Goal: Information Seeking & Learning: Learn about a topic

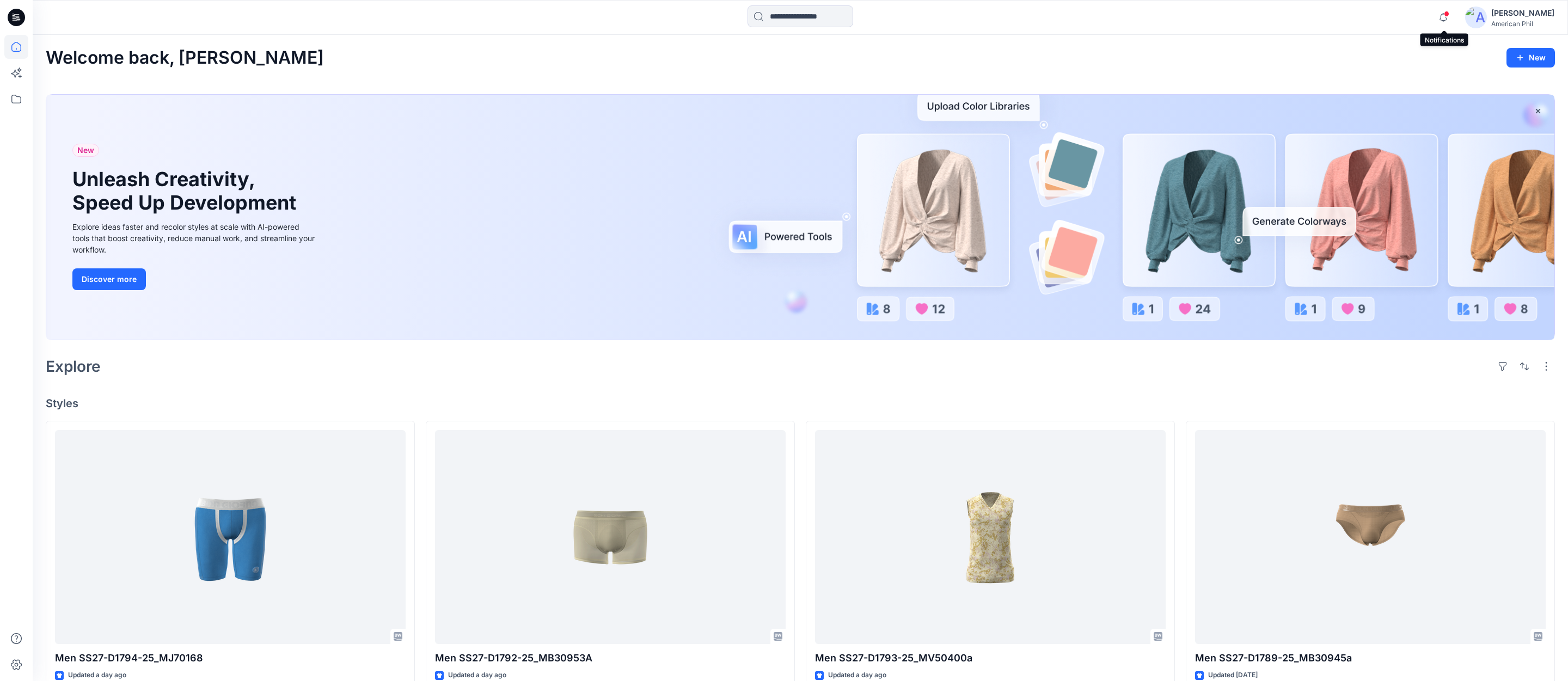
click at [1447, 15] on span at bounding box center [1446, 14] width 5 height 6
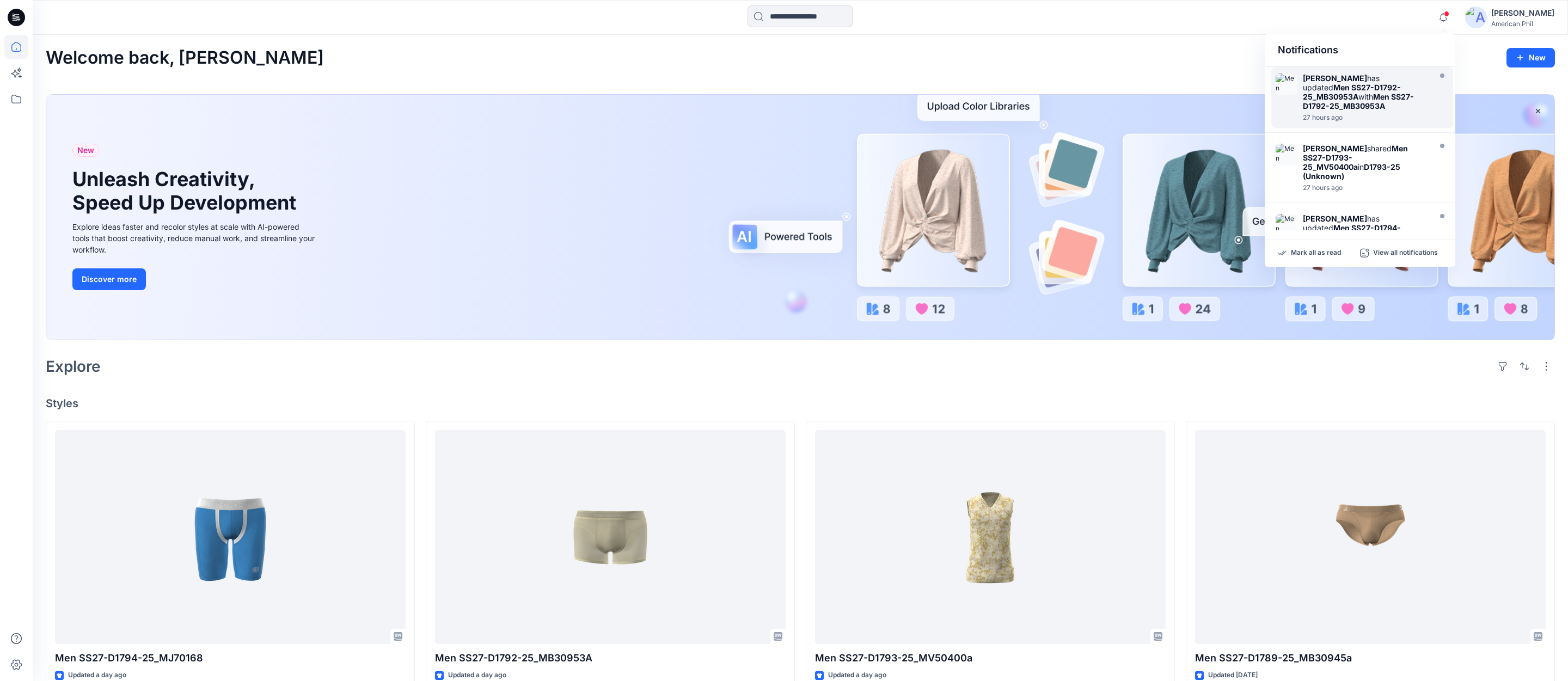
click at [1352, 90] on strong "Men SS27-D1792-25_MB30953A" at bounding box center [1352, 92] width 98 height 19
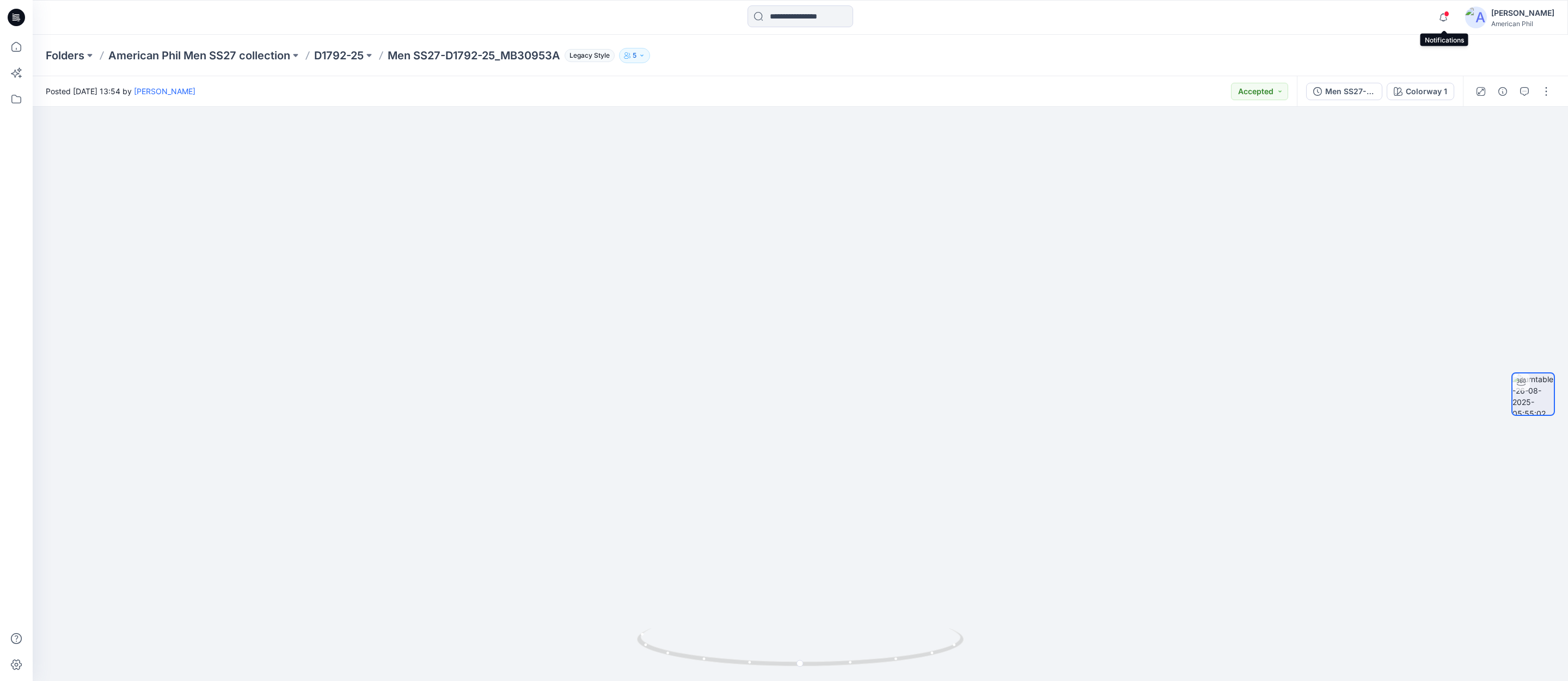
click at [1446, 14] on span at bounding box center [1446, 14] width 5 height 6
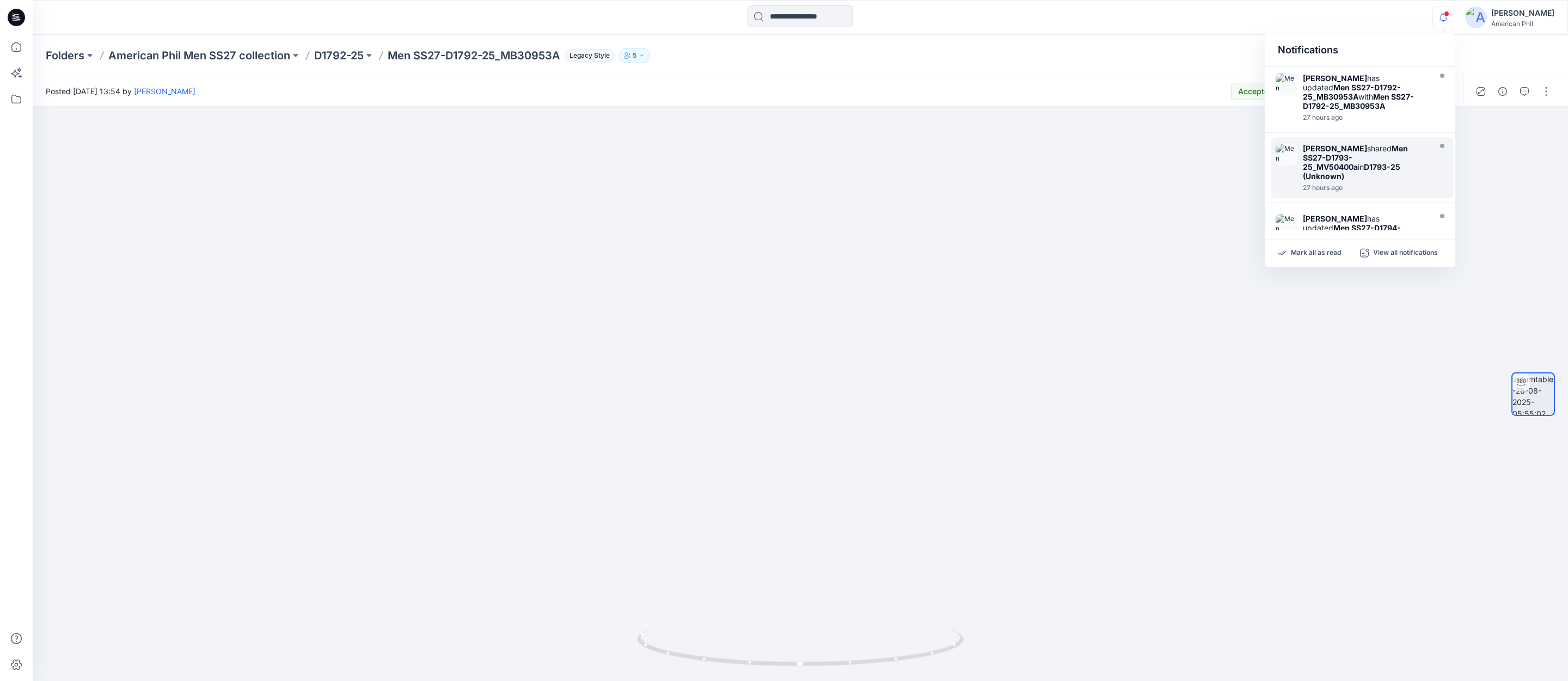
click at [1345, 161] on strong "Men SS27-D1793-25_MV50400a" at bounding box center [1355, 158] width 105 height 28
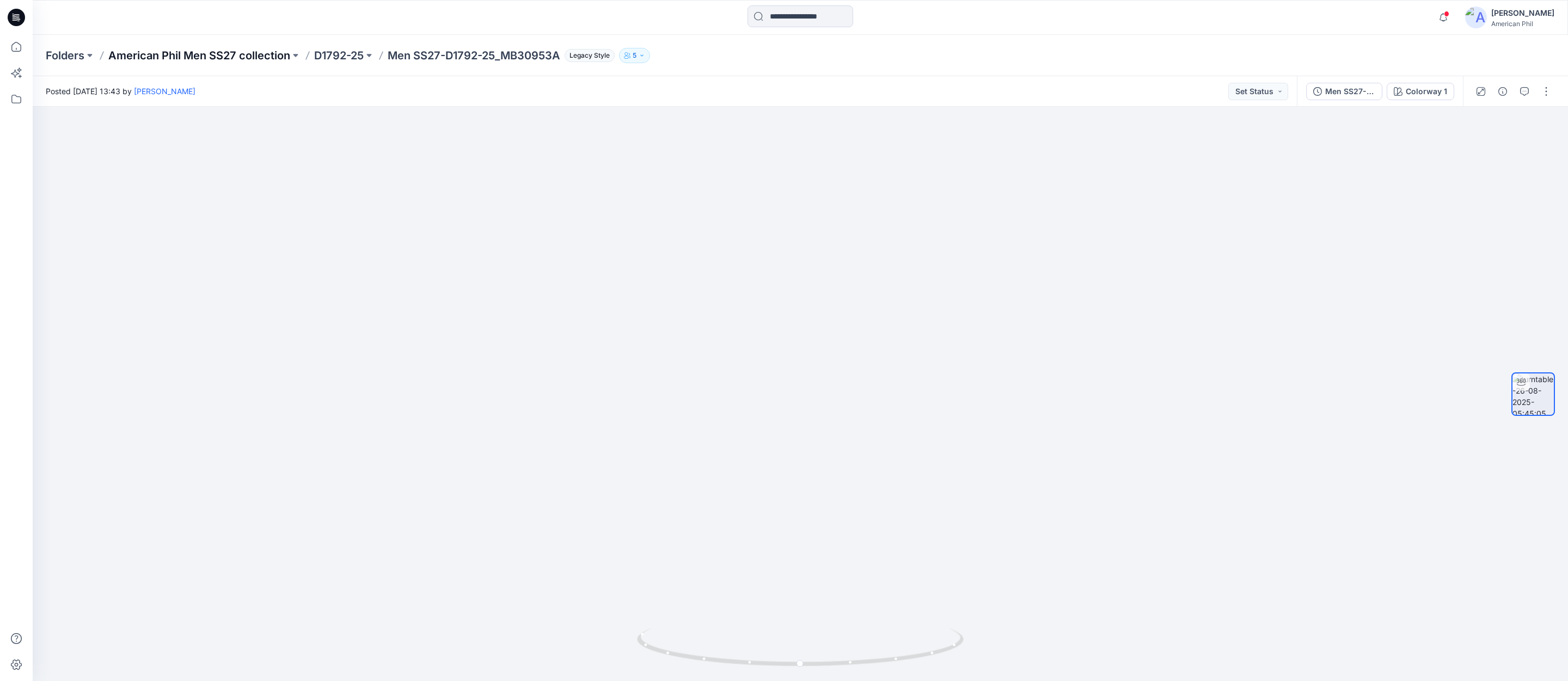
click at [191, 57] on p "American Phil Men SS27 collection" at bounding box center [199, 56] width 181 height 16
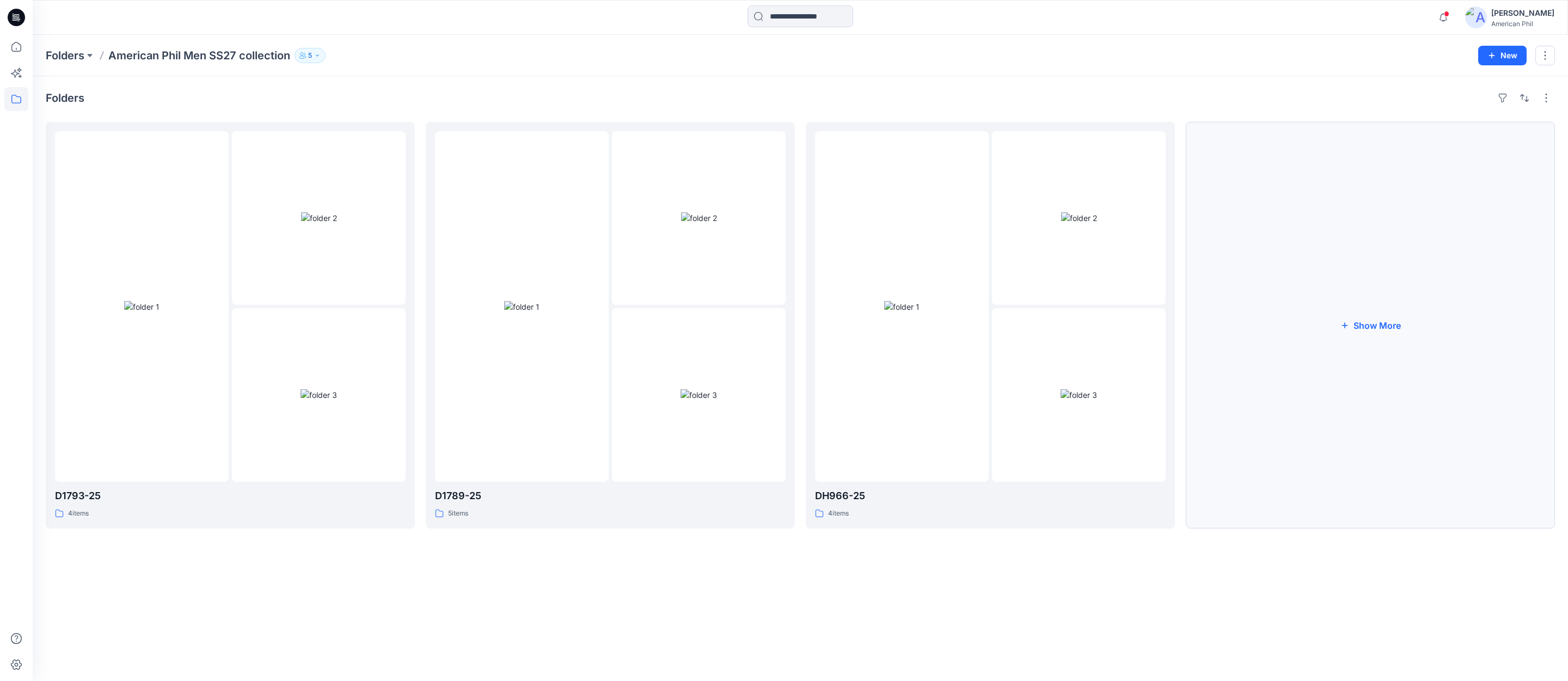
click at [1373, 323] on button "Show More" at bounding box center [1370, 326] width 369 height 407
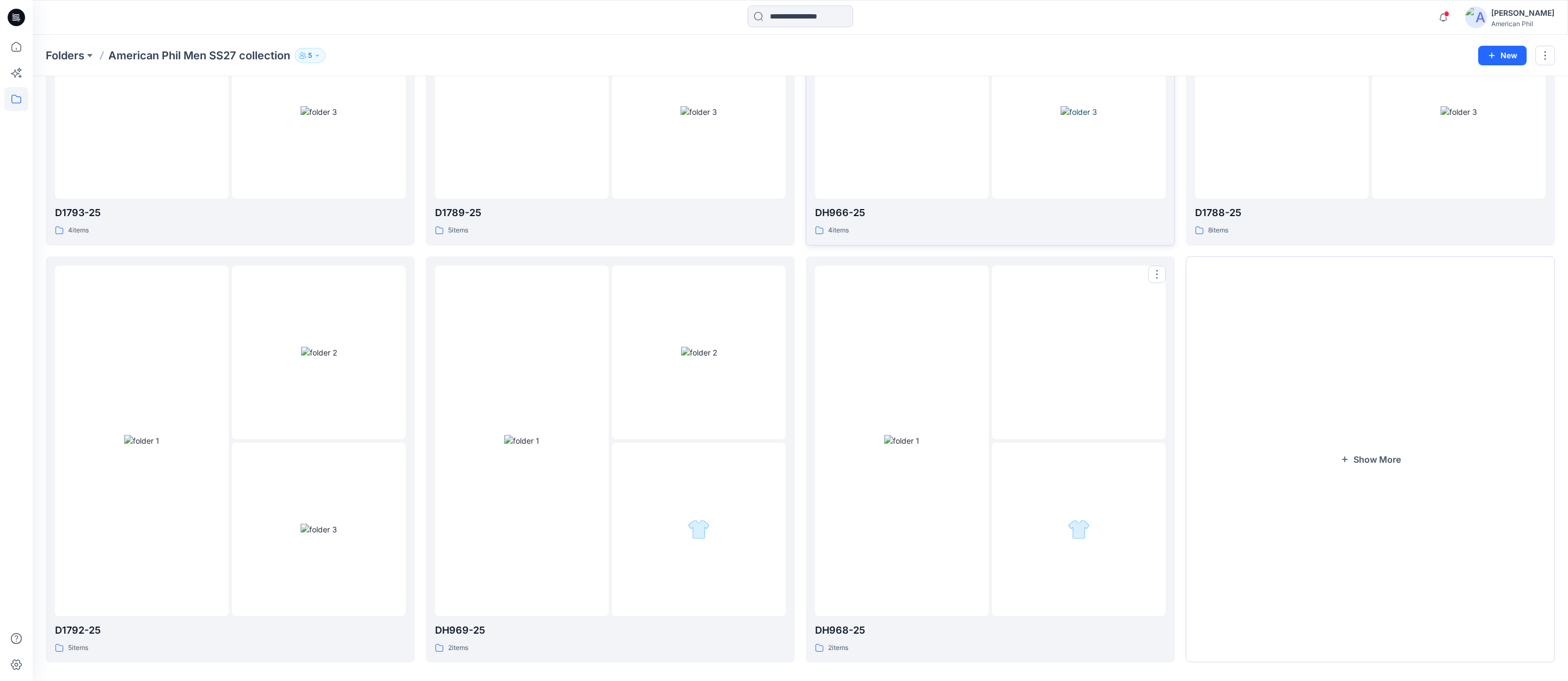
scroll to position [296, 0]
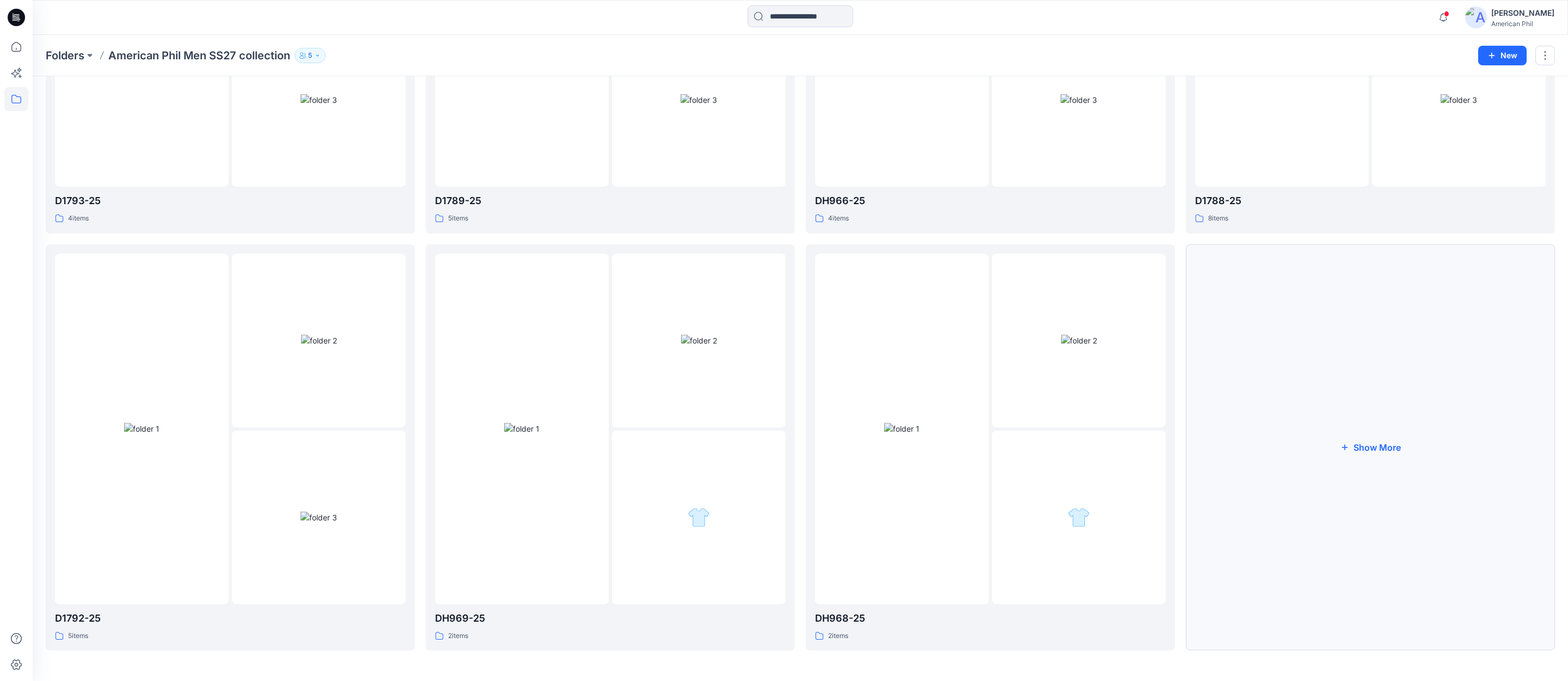
click at [1391, 446] on button "Show More" at bounding box center [1370, 448] width 369 height 407
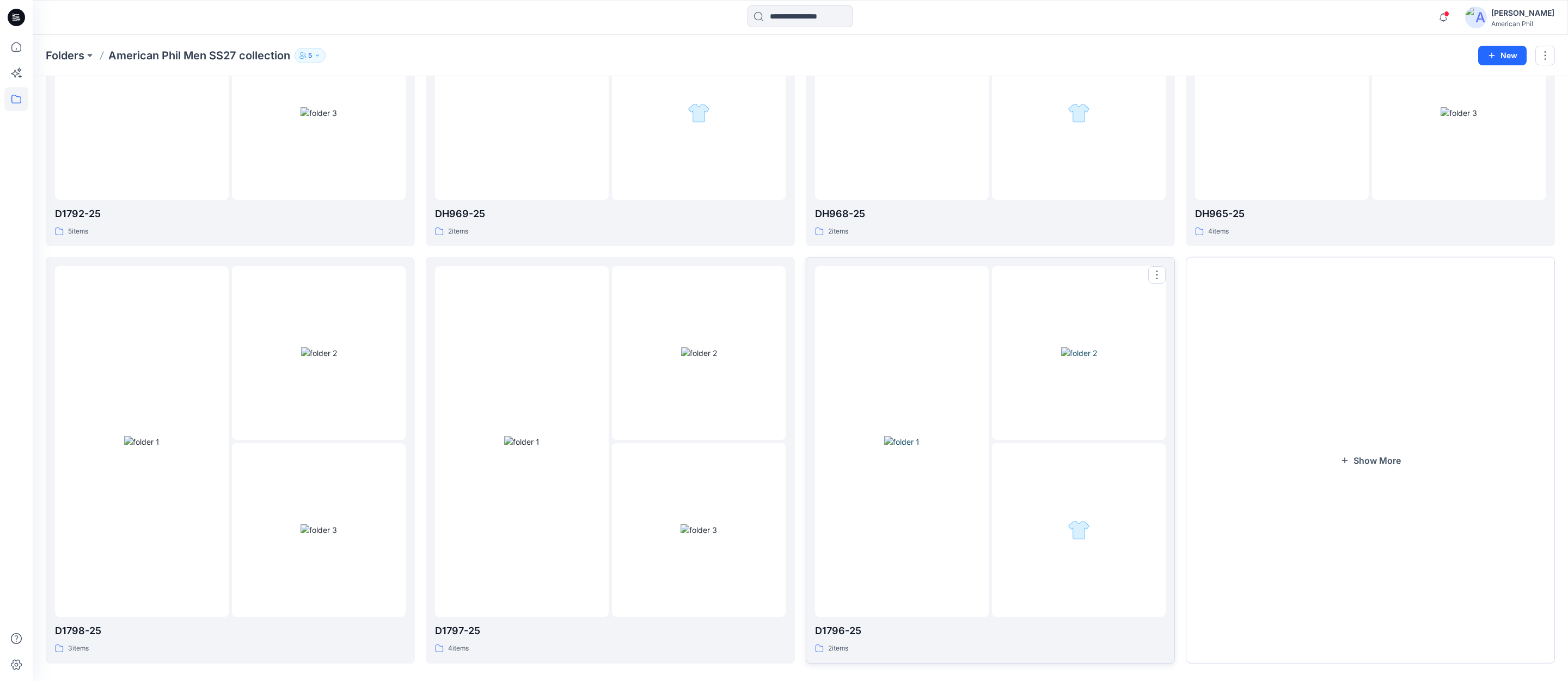
scroll to position [713, 0]
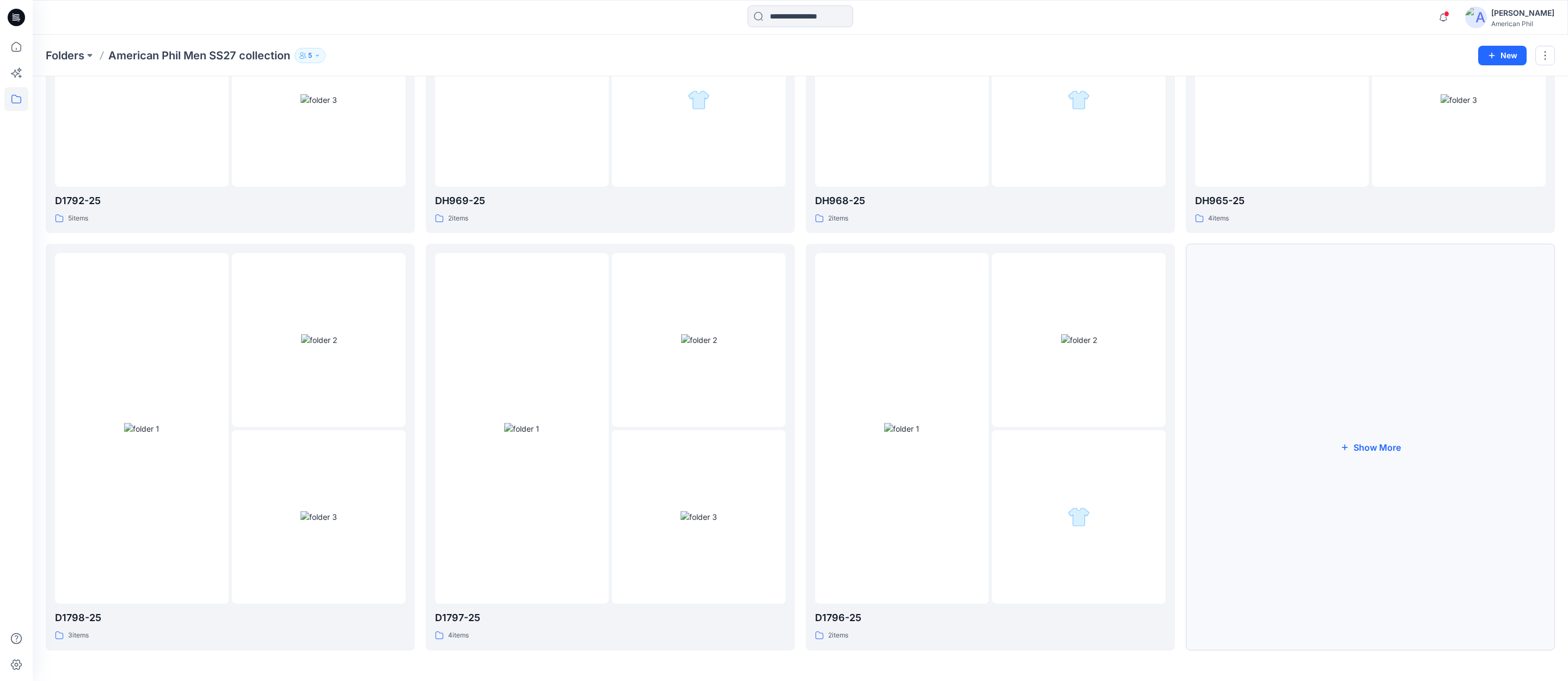
click at [1375, 446] on button "Show More" at bounding box center [1370, 447] width 369 height 407
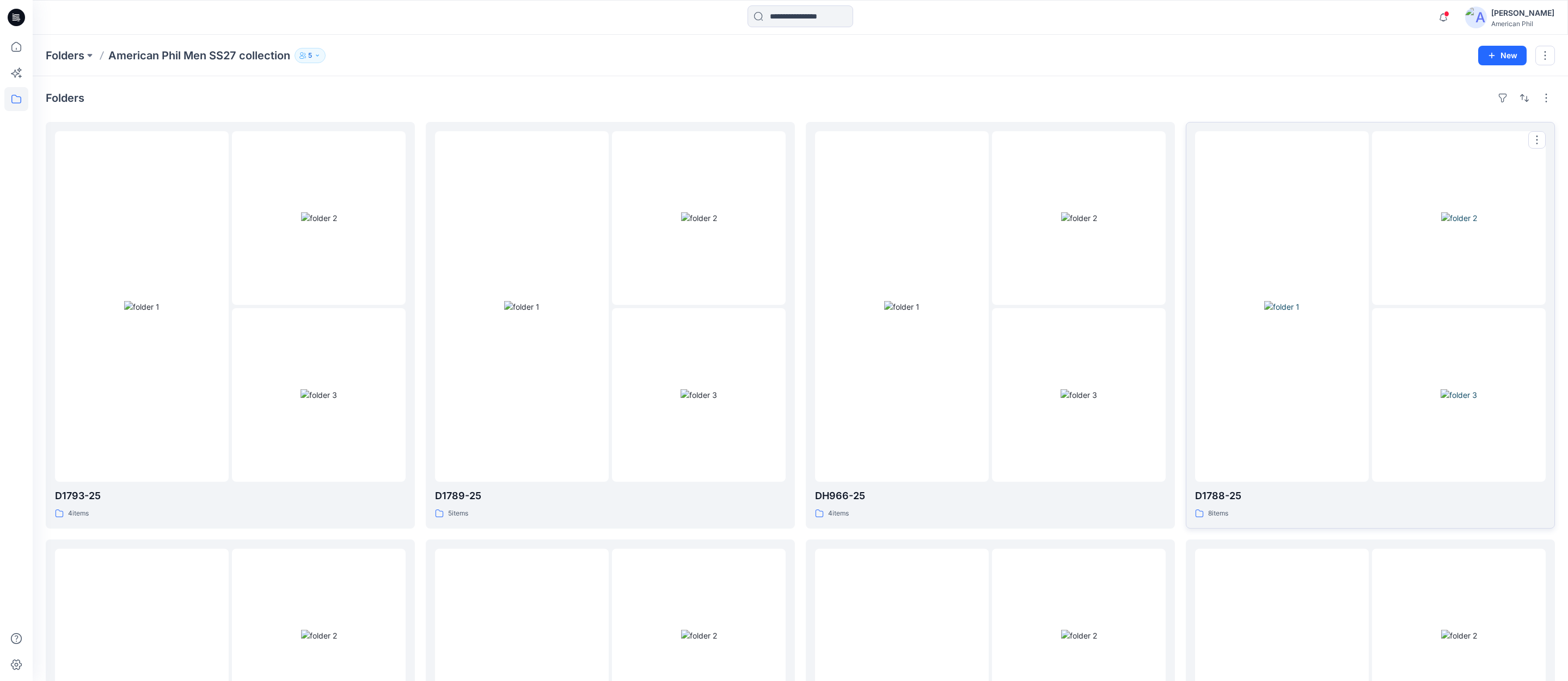
scroll to position [0, 0]
click at [1307, 374] on div at bounding box center [1281, 304] width 174 height 351
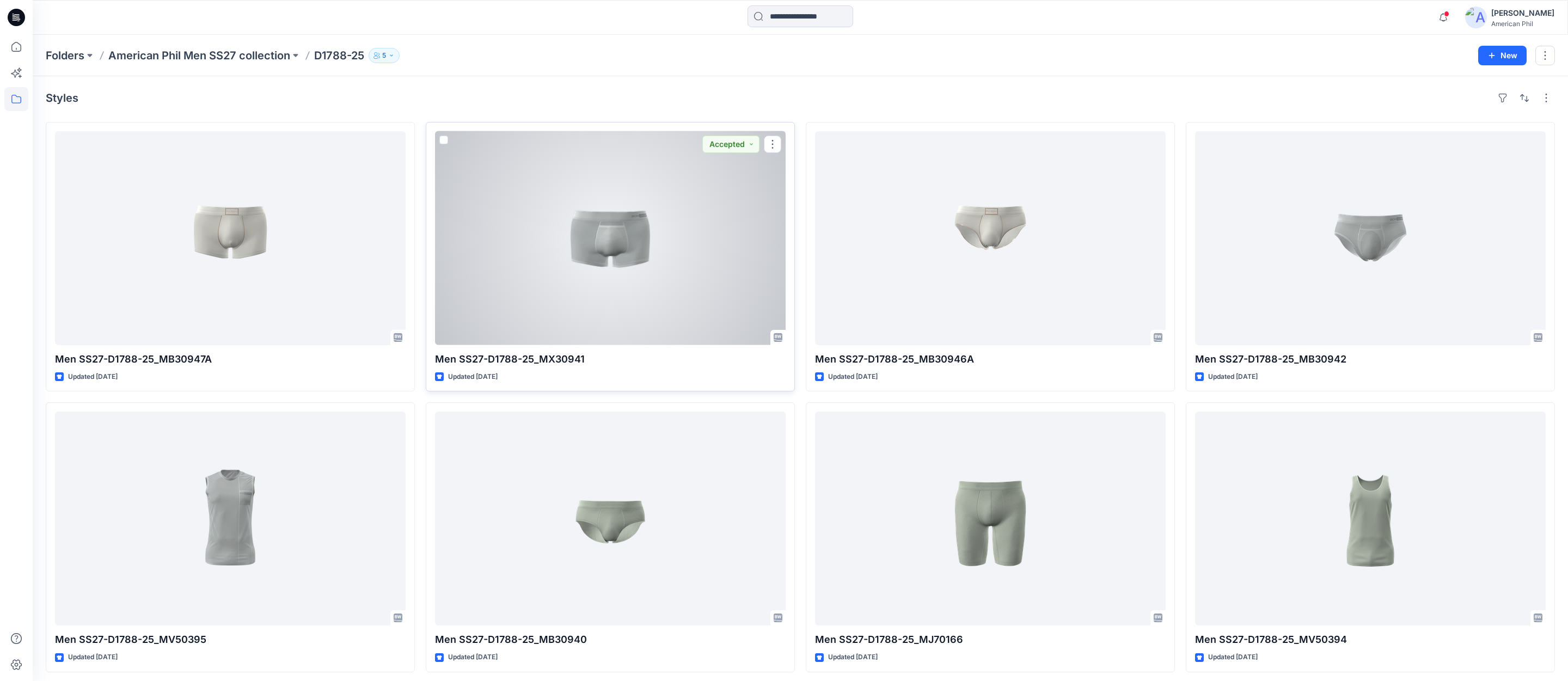
click at [609, 243] on div at bounding box center [611, 238] width 351 height 214
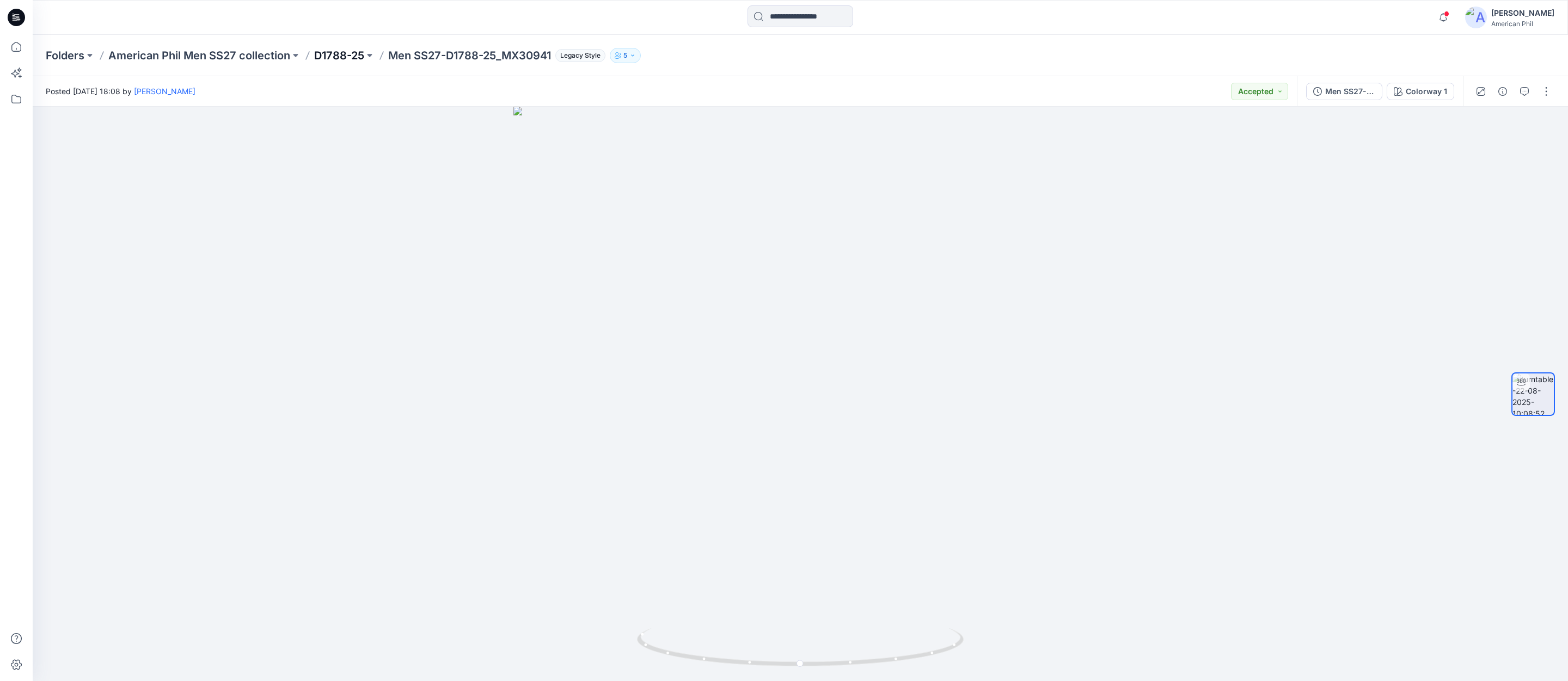
click at [339, 55] on p "D1788-25" at bounding box center [339, 56] width 50 height 16
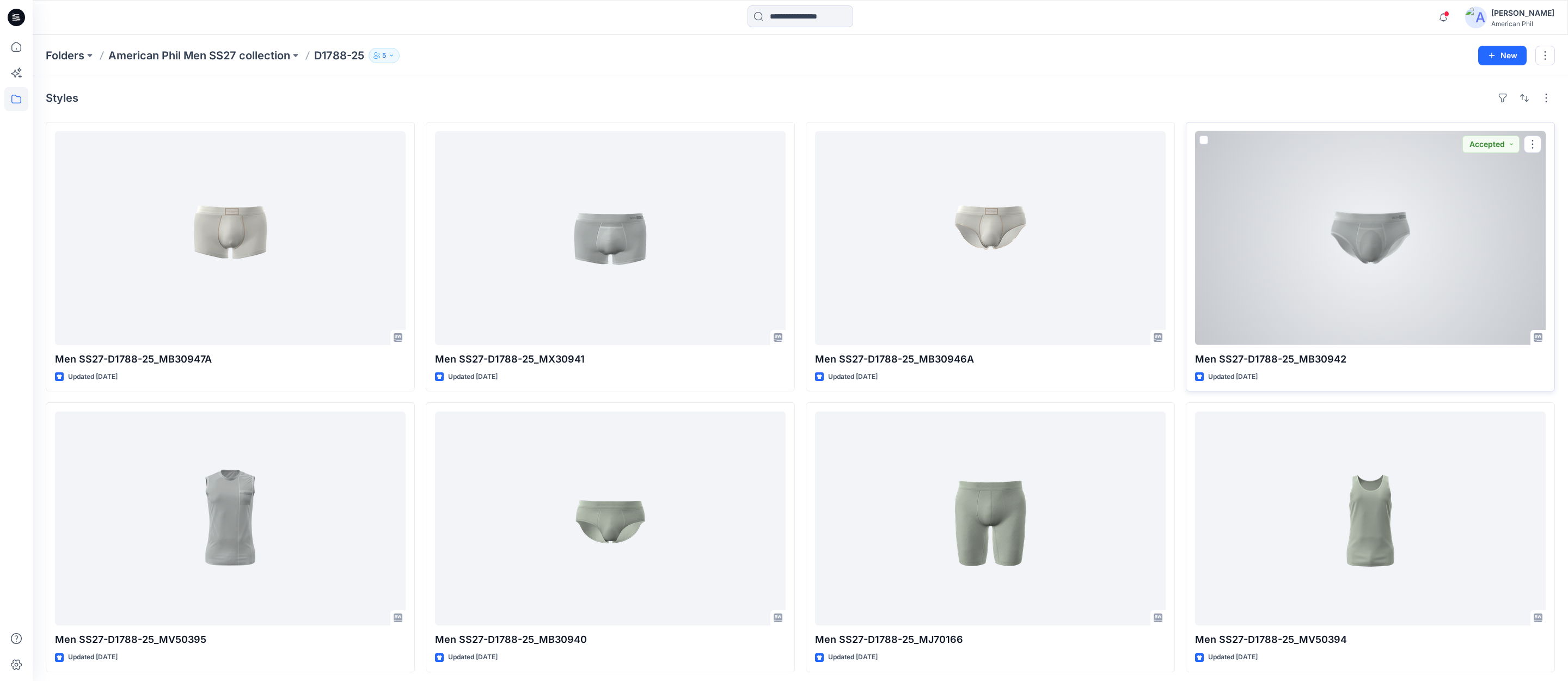
click at [1367, 249] on div at bounding box center [1370, 238] width 351 height 214
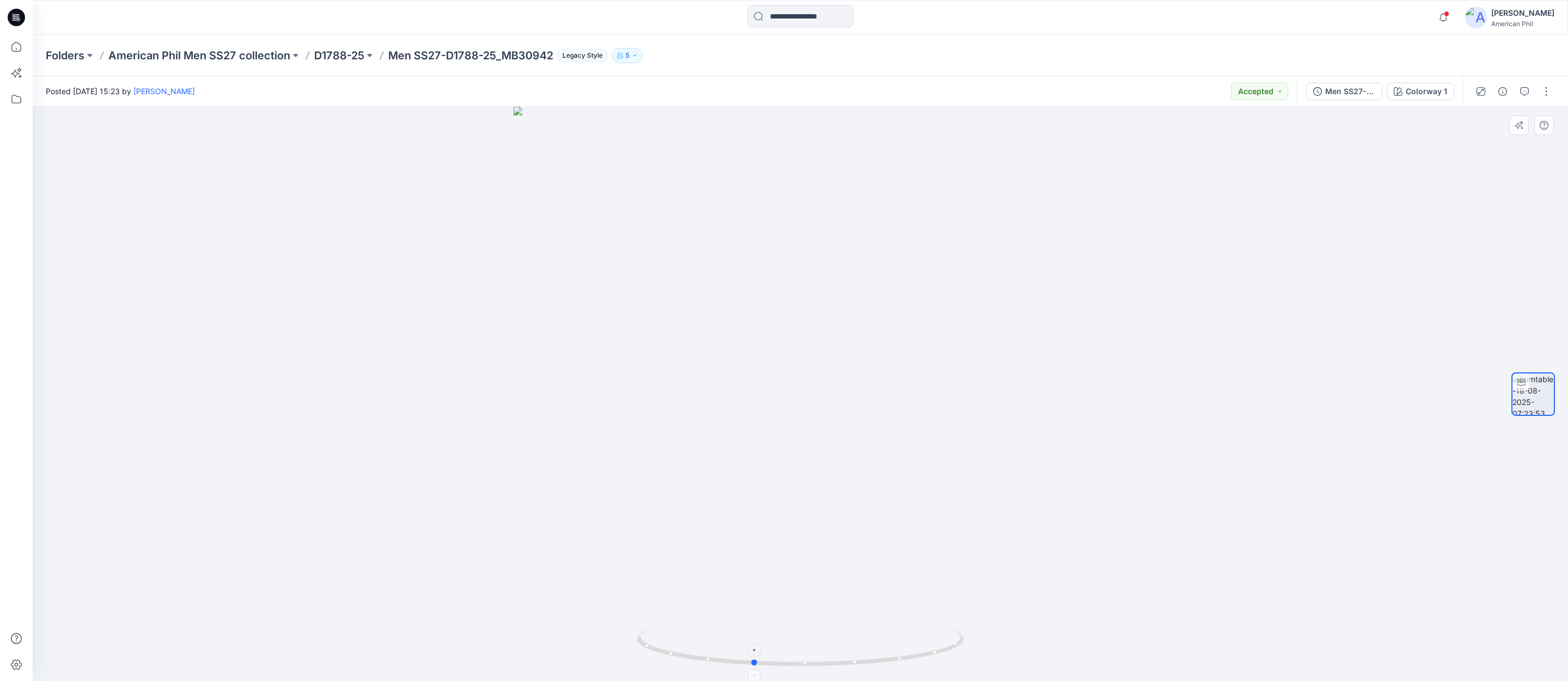
drag, startPoint x: 872, startPoint y: 655, endPoint x: 824, endPoint y: 652, distance: 48.1
click at [824, 652] on icon at bounding box center [802, 649] width 329 height 41
click at [333, 52] on p "D1788-25" at bounding box center [339, 56] width 50 height 16
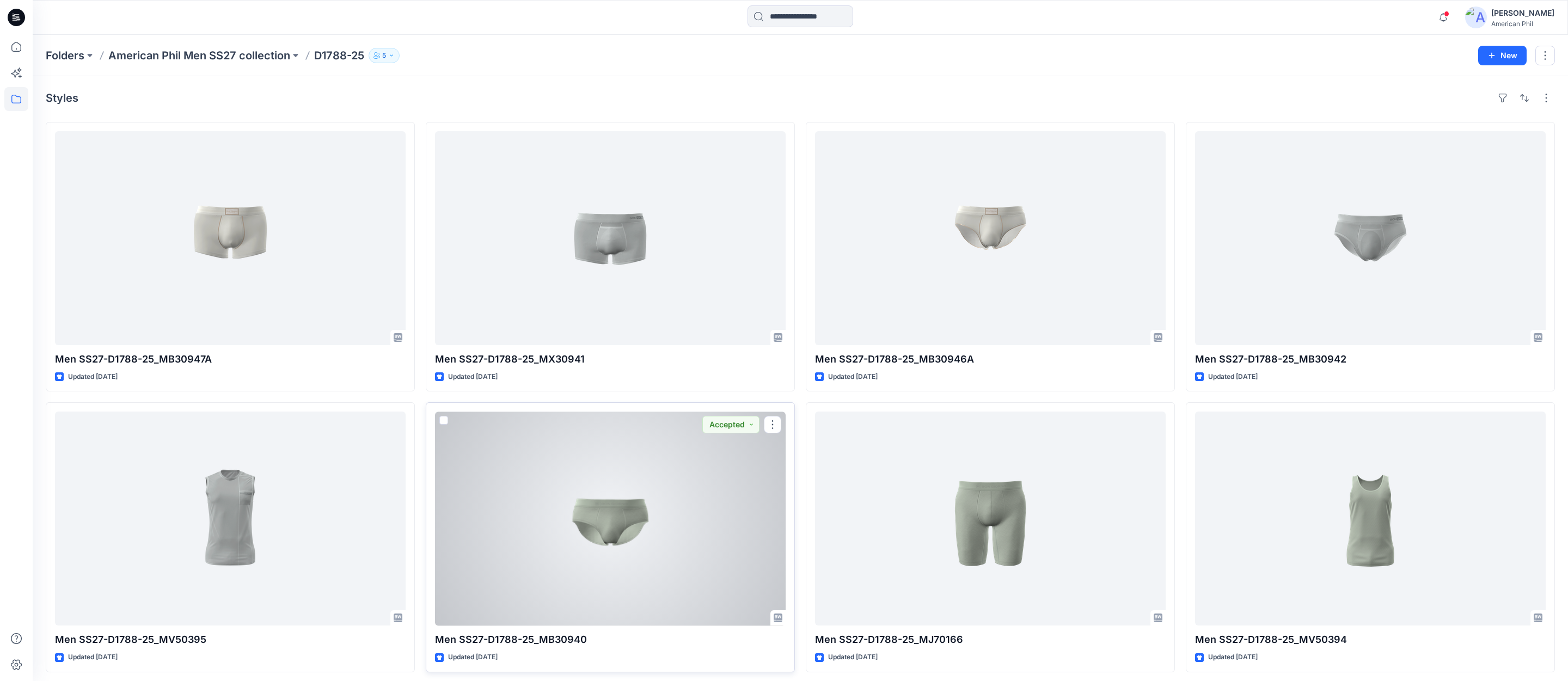
scroll to position [5, 0]
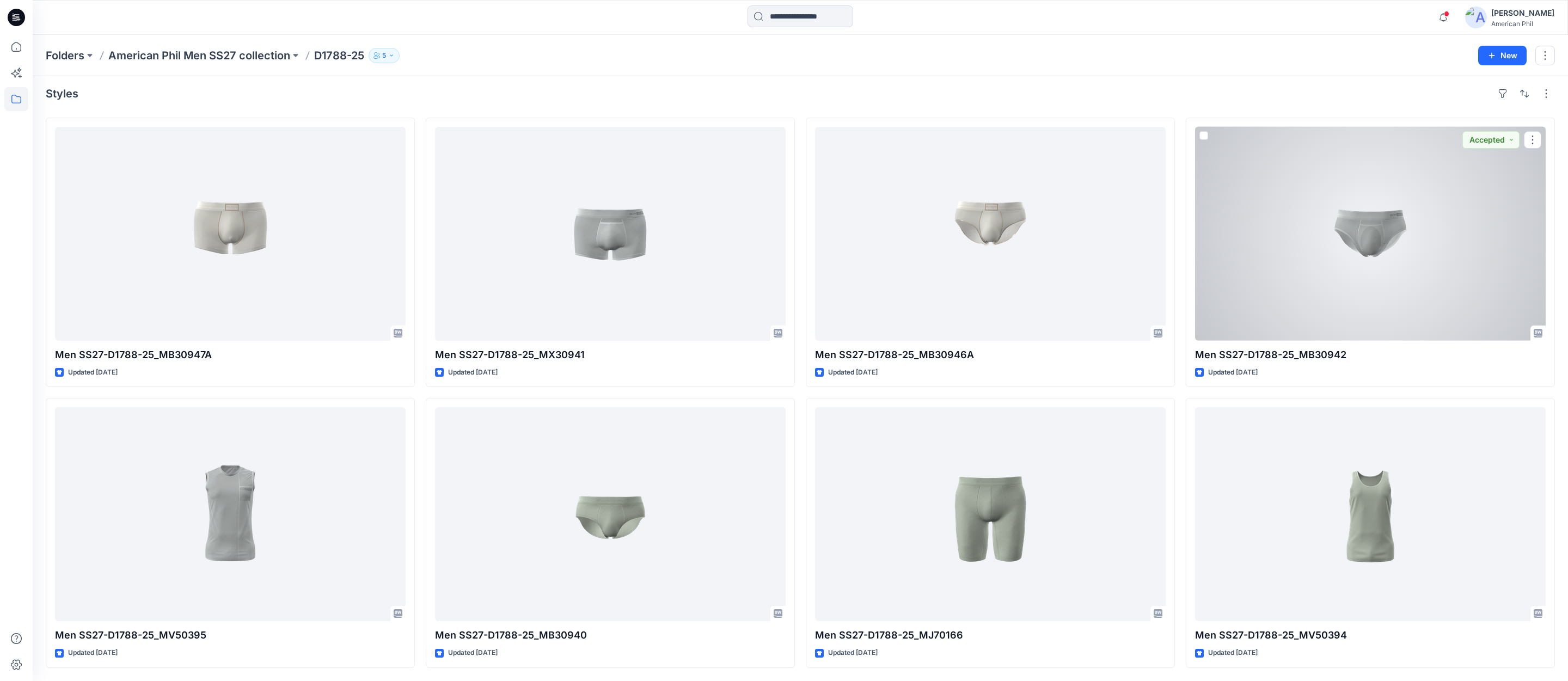
click at [1355, 236] on div at bounding box center [1370, 234] width 351 height 214
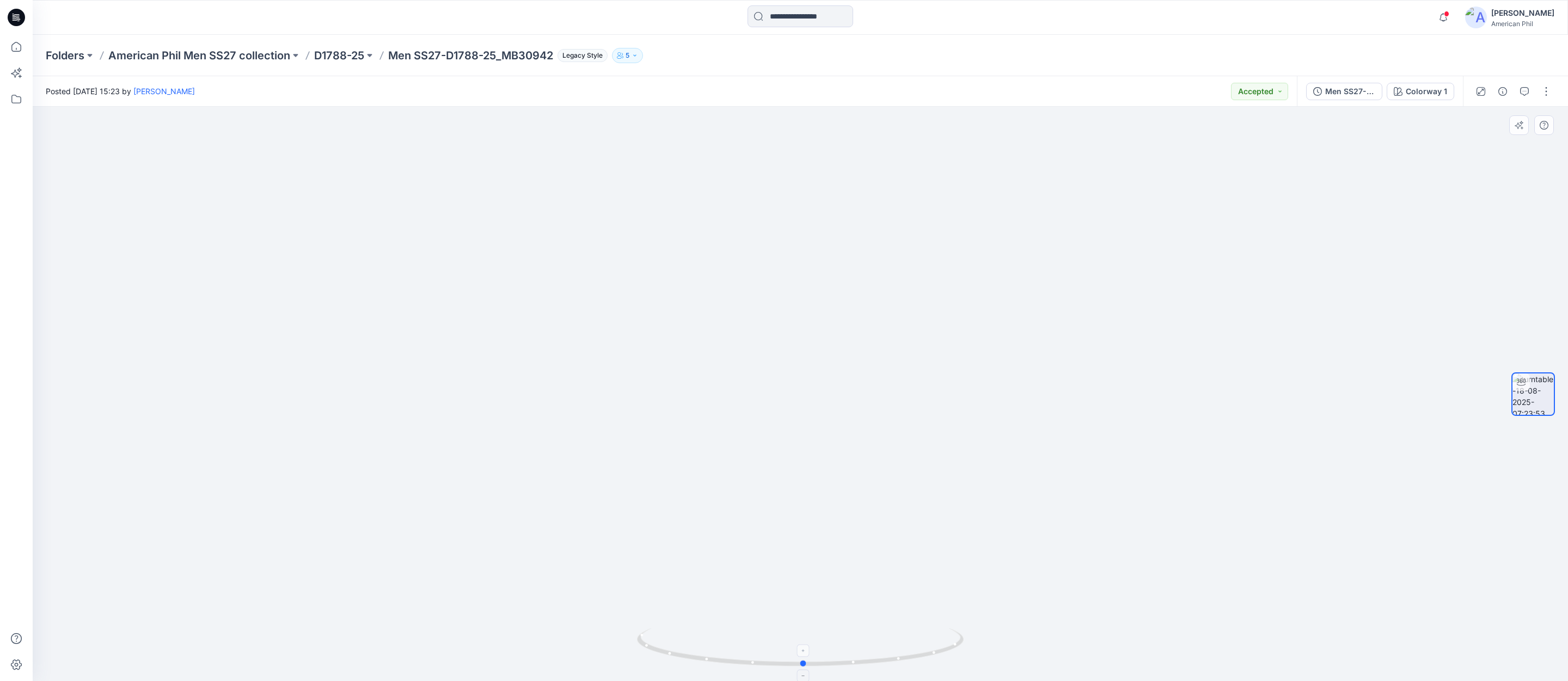
drag, startPoint x: 820, startPoint y: 665, endPoint x: 822, endPoint y: 653, distance: 12.2
click at [824, 654] on icon at bounding box center [802, 649] width 329 height 41
click at [344, 55] on p "D1788-25" at bounding box center [339, 56] width 50 height 16
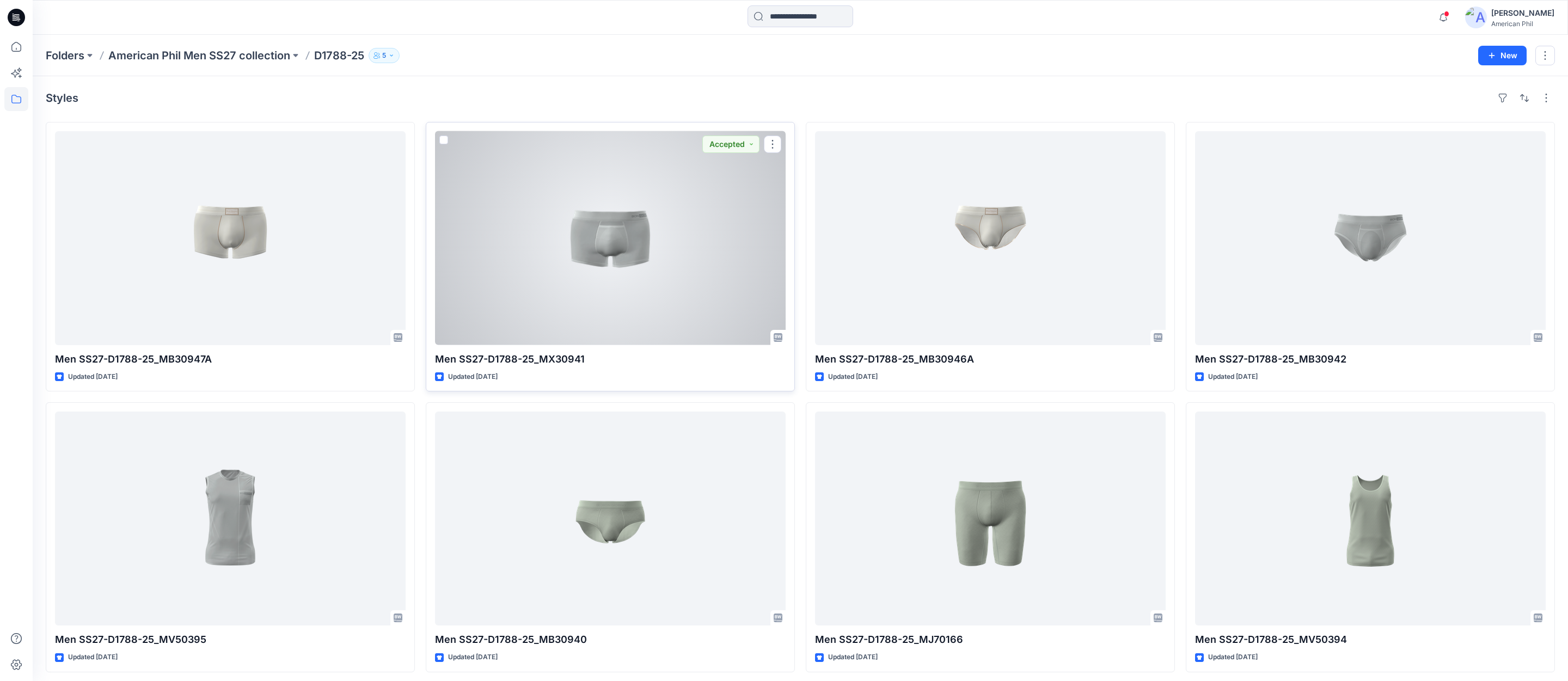
click at [620, 238] on div at bounding box center [611, 238] width 351 height 214
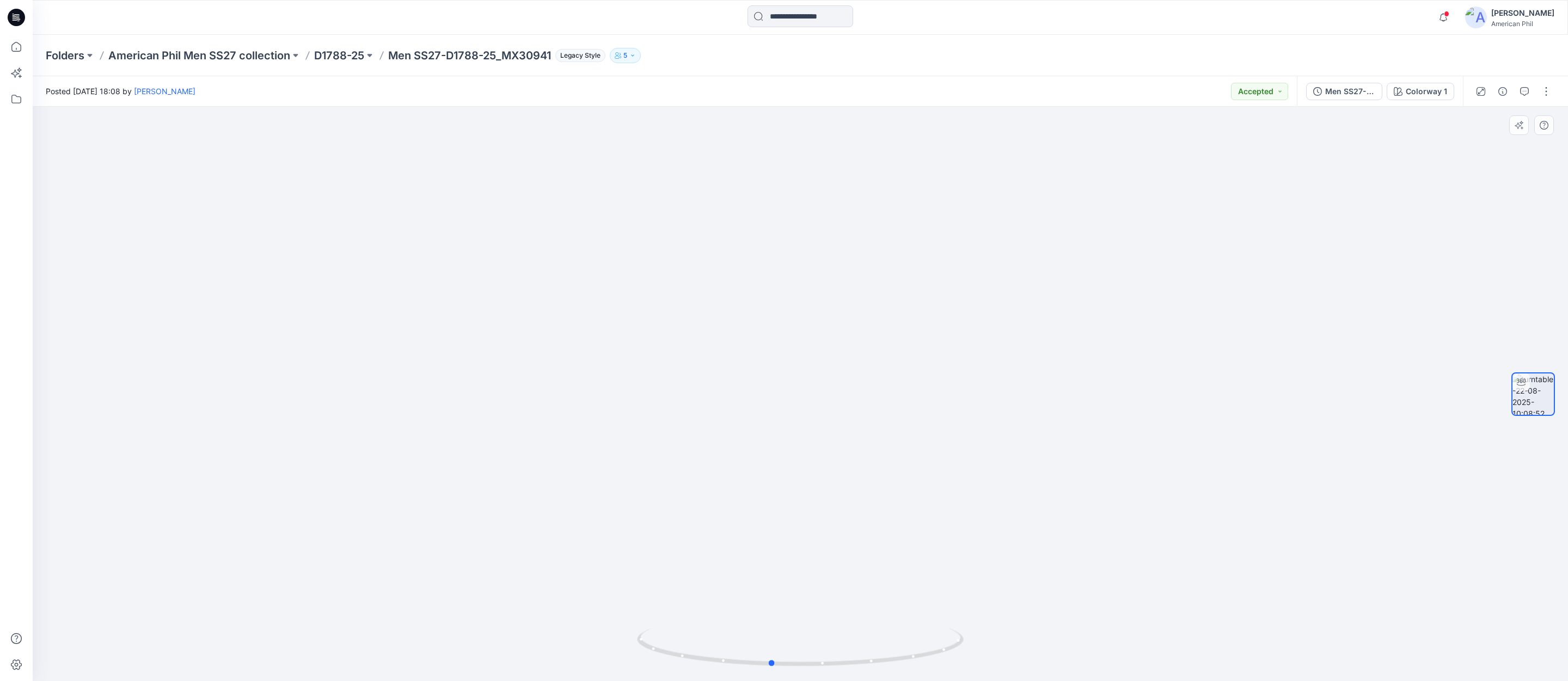
drag, startPoint x: 819, startPoint y: 668, endPoint x: 790, endPoint y: 676, distance: 30.1
click at [790, 676] on div at bounding box center [800, 655] width 326 height 55
click at [347, 52] on p "D1788-25" at bounding box center [339, 56] width 50 height 16
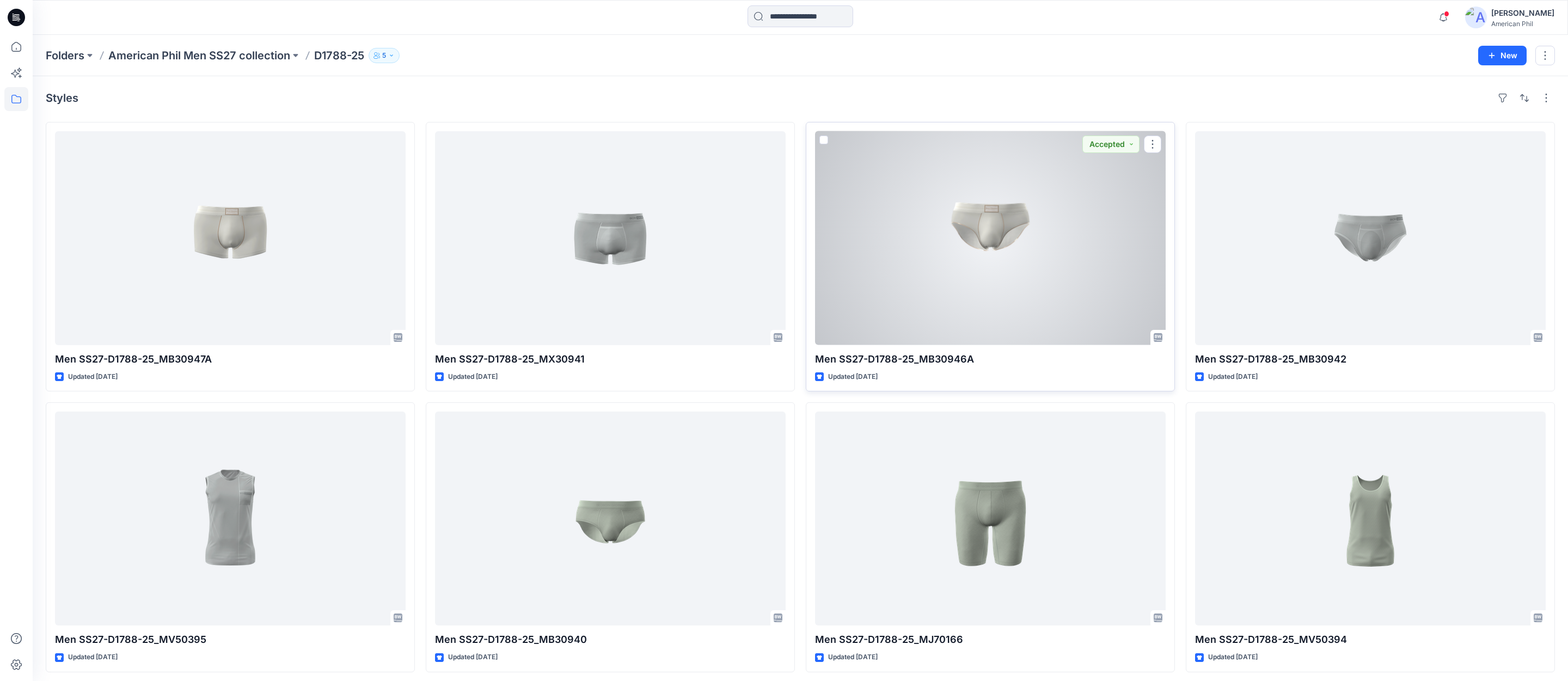
click at [995, 252] on div at bounding box center [990, 238] width 351 height 214
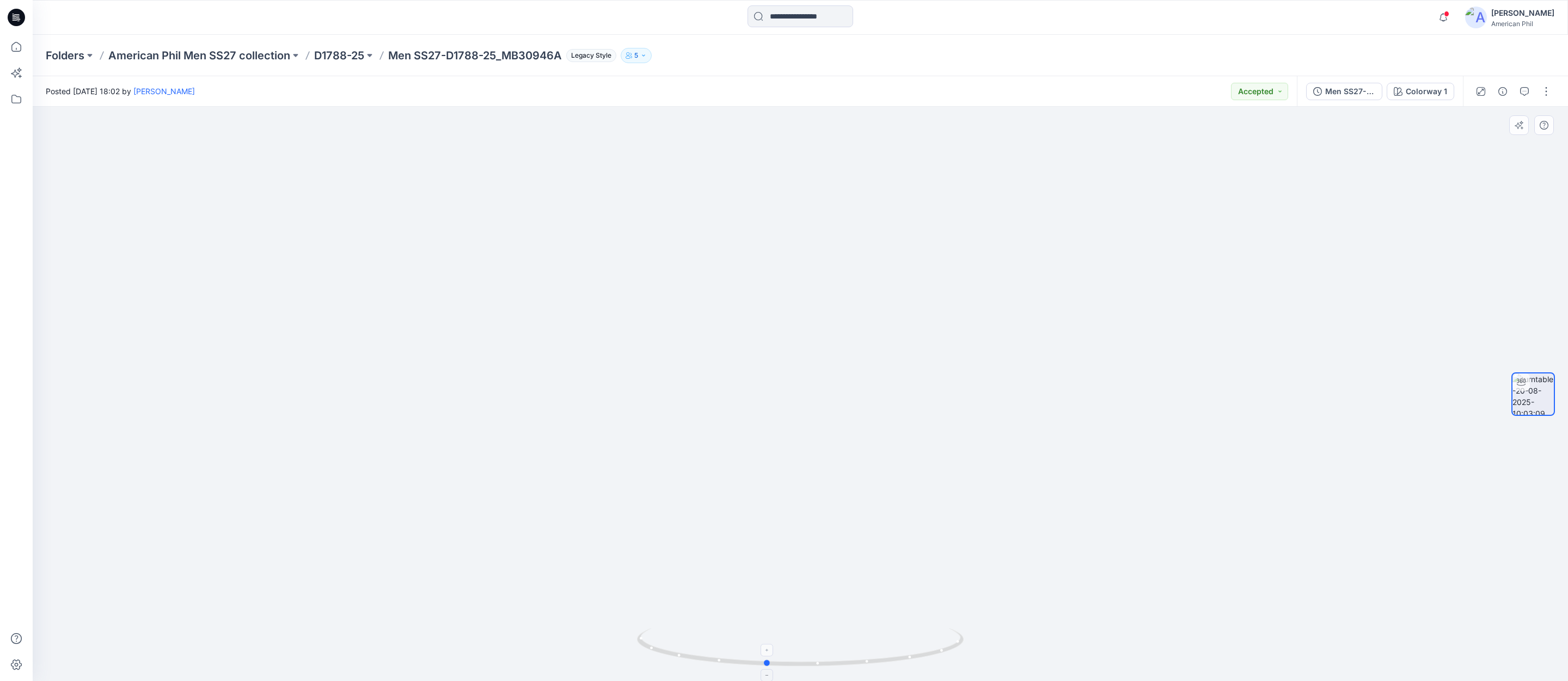
drag, startPoint x: 835, startPoint y: 660, endPoint x: 801, endPoint y: 665, distance: 34.4
click at [801, 665] on icon at bounding box center [802, 649] width 329 height 41
click at [333, 55] on p "D1788-25" at bounding box center [339, 56] width 50 height 16
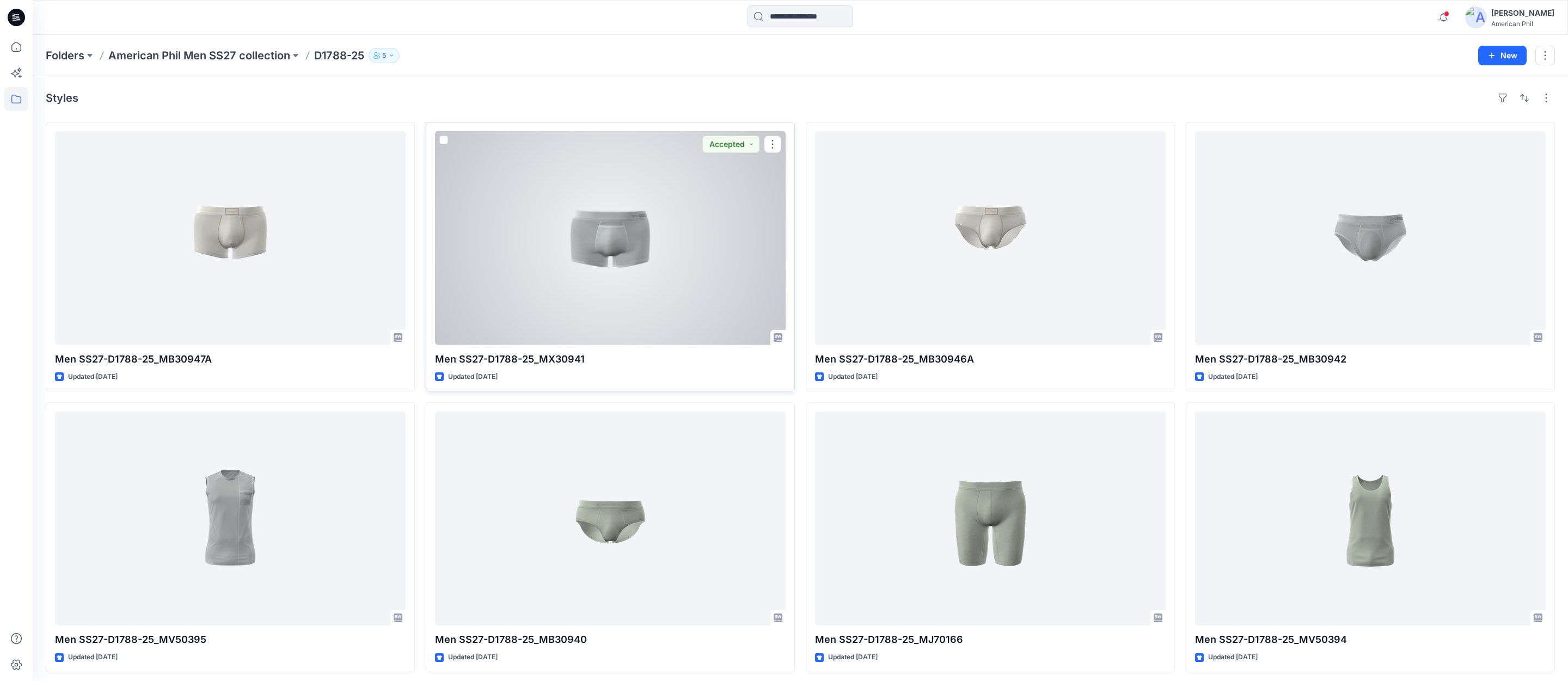
click at [612, 238] on div at bounding box center [611, 238] width 351 height 214
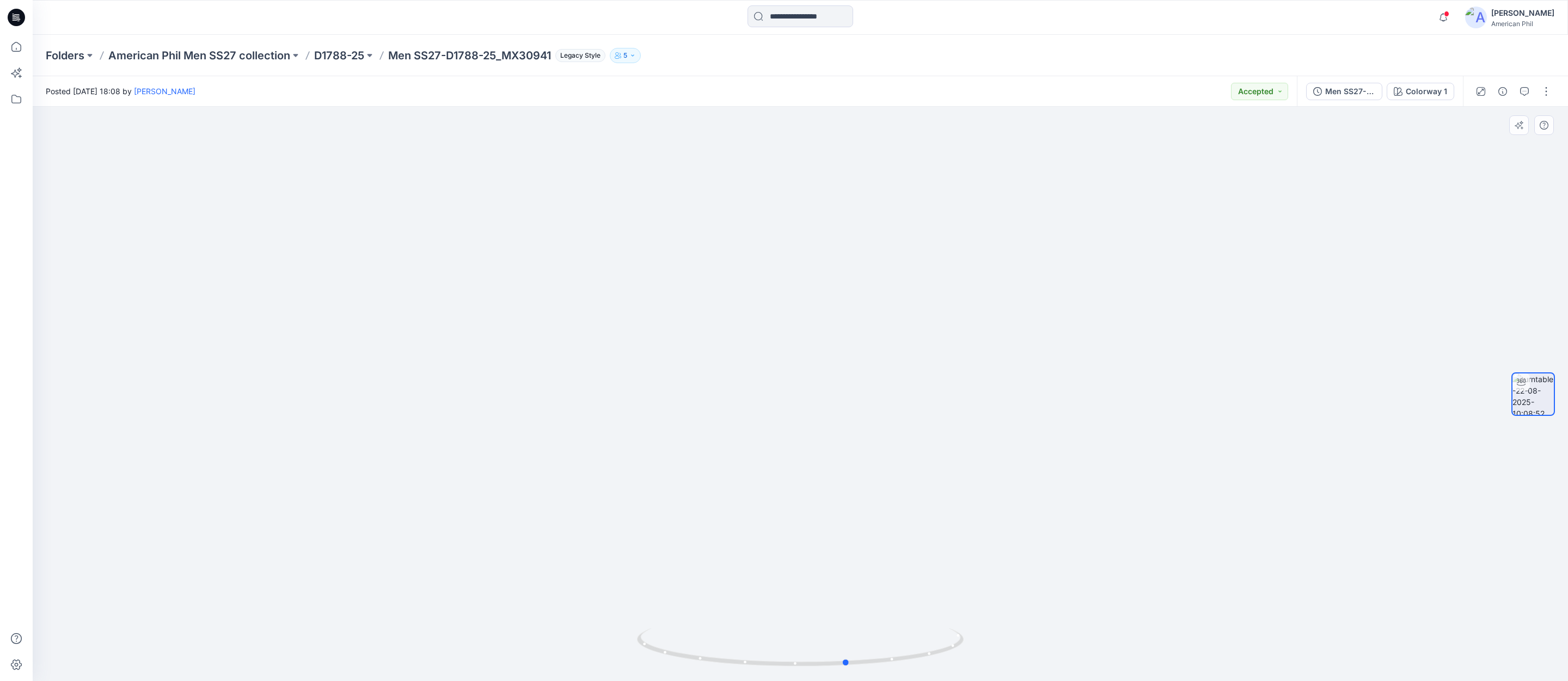
drag, startPoint x: 818, startPoint y: 662, endPoint x: 563, endPoint y: 616, distance: 259.1
click at [542, 617] on div at bounding box center [800, 393] width 1535 height 574
click at [332, 52] on p "D1788-25" at bounding box center [339, 56] width 50 height 16
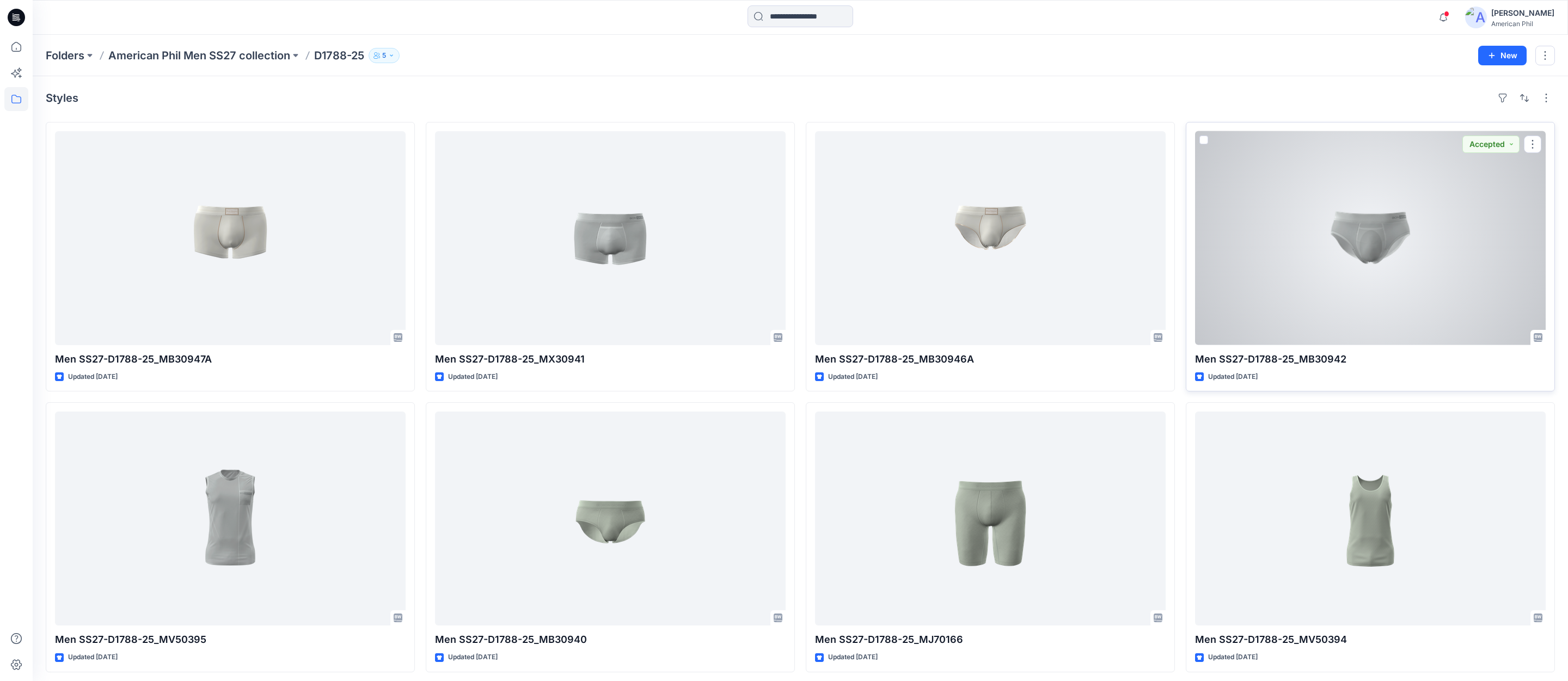
click at [1376, 240] on div at bounding box center [1370, 238] width 351 height 214
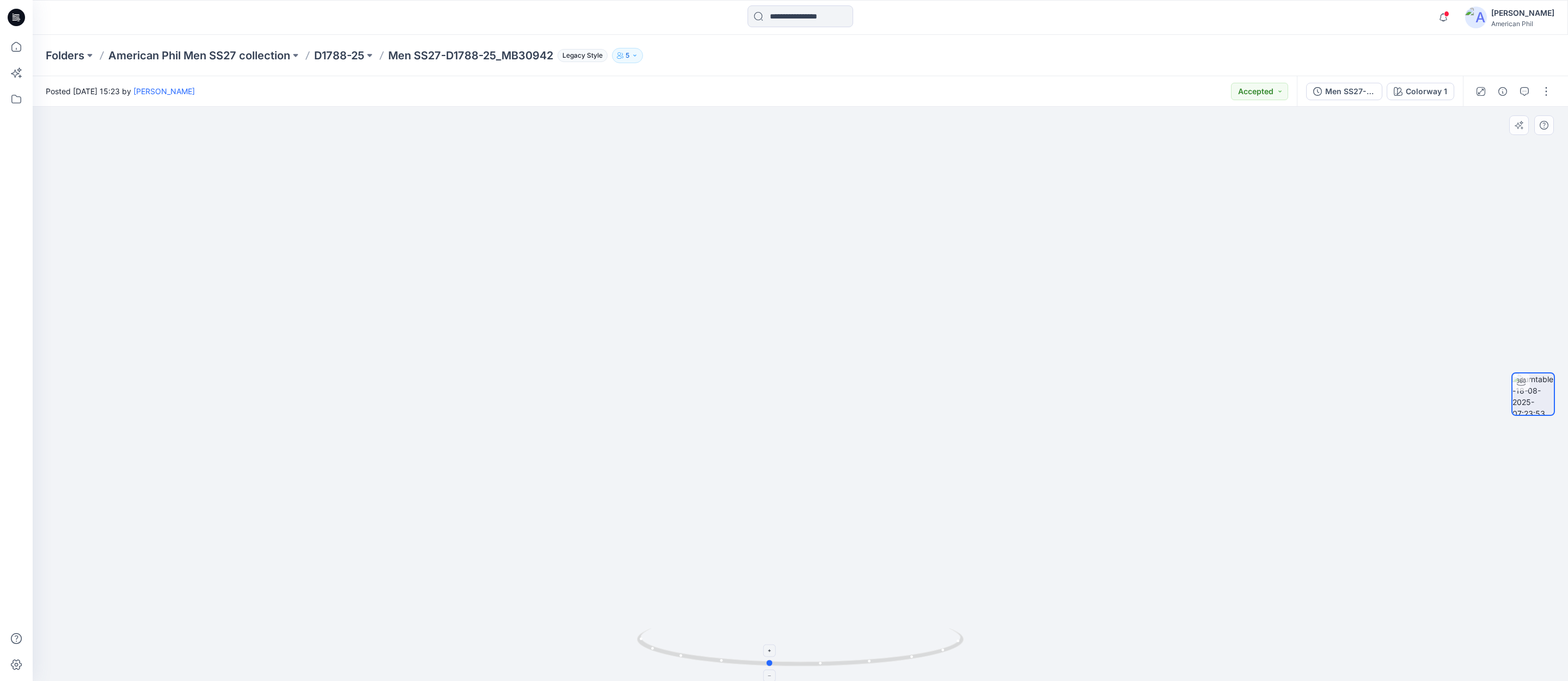
drag, startPoint x: 905, startPoint y: 653, endPoint x: 873, endPoint y: 660, distance: 32.8
click at [873, 660] on icon at bounding box center [802, 649] width 329 height 41
drag, startPoint x: 1038, startPoint y: 502, endPoint x: 955, endPoint y: 500, distance: 83.0
click at [955, 500] on img at bounding box center [800, 331] width 823 height 700
drag, startPoint x: 809, startPoint y: 669, endPoint x: 885, endPoint y: 670, distance: 76.0
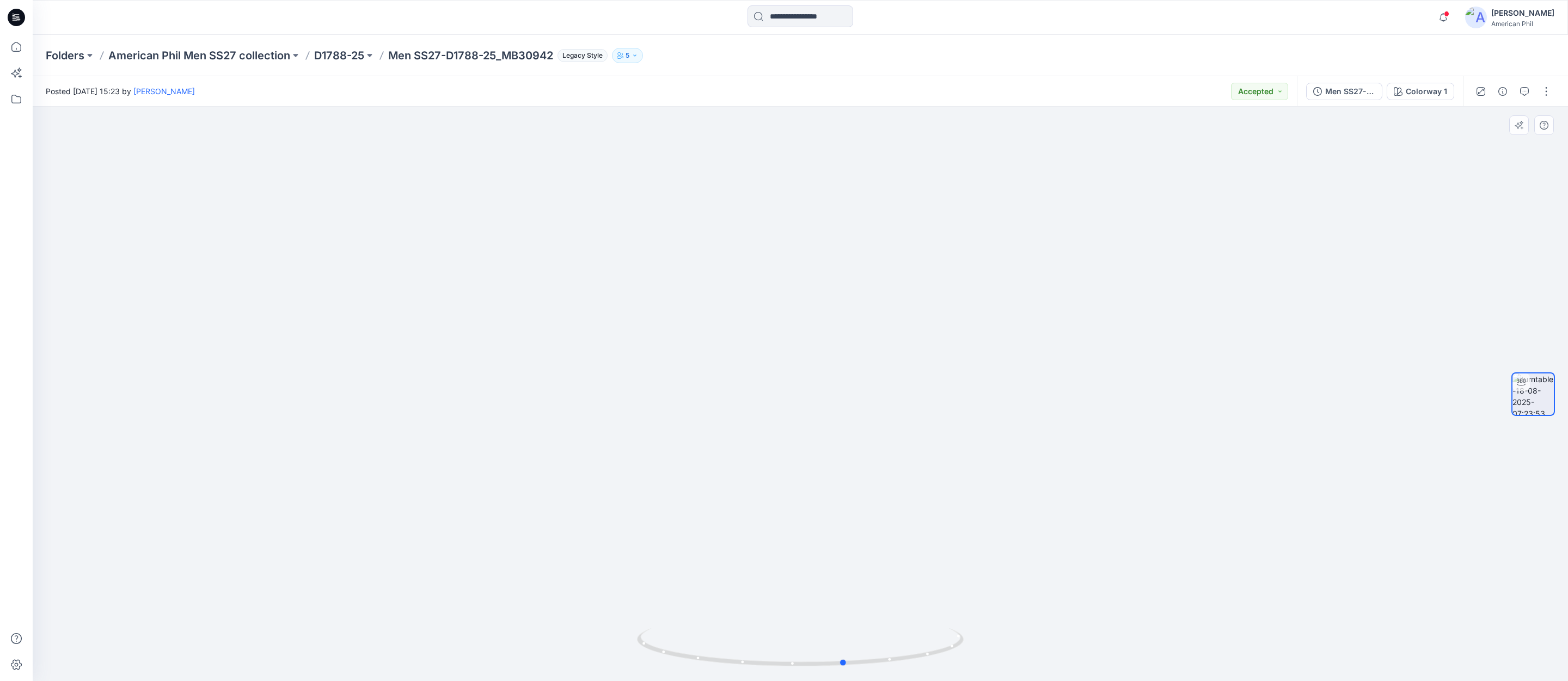
click at [885, 670] on div at bounding box center [800, 655] width 326 height 55
